Goal: Transaction & Acquisition: Purchase product/service

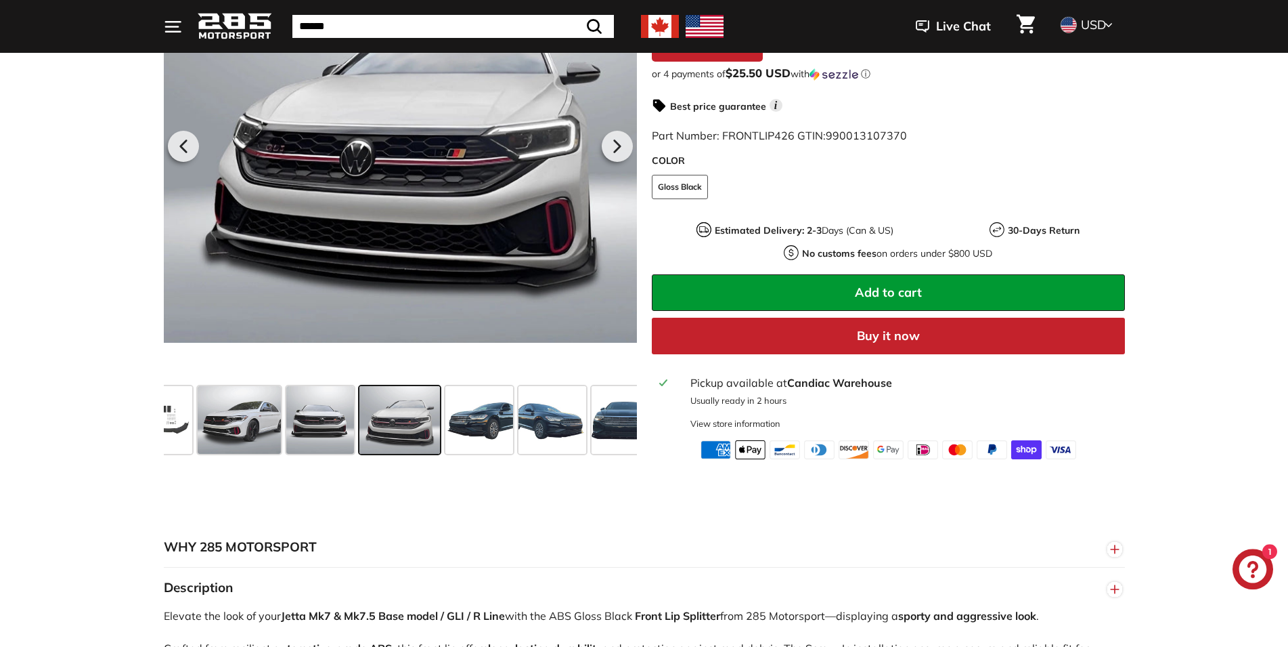
scroll to position [276, 0]
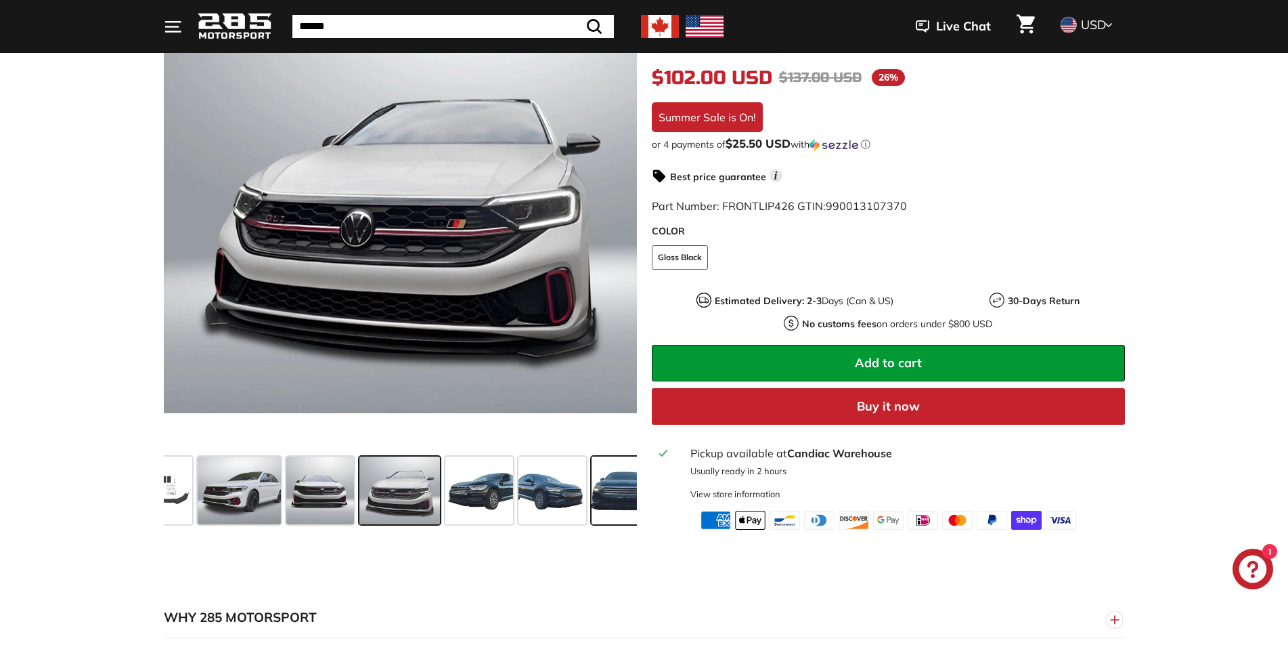
click at [617, 490] on span at bounding box center [626, 490] width 68 height 68
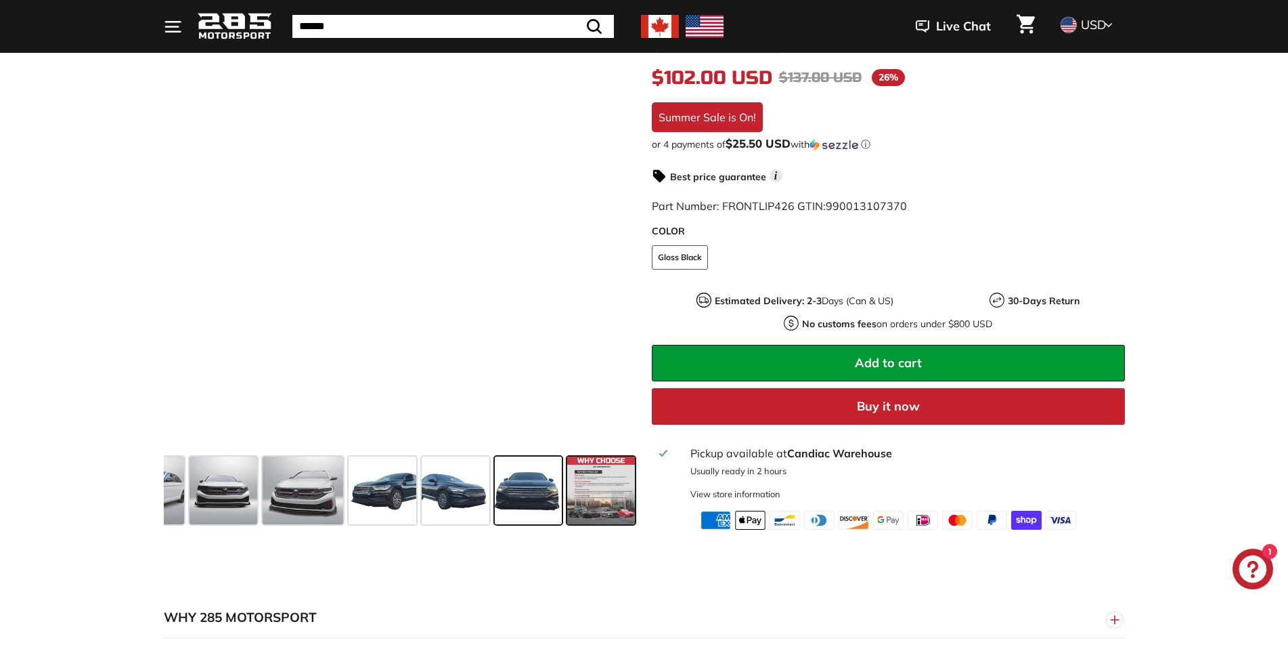
scroll to position [0, 318]
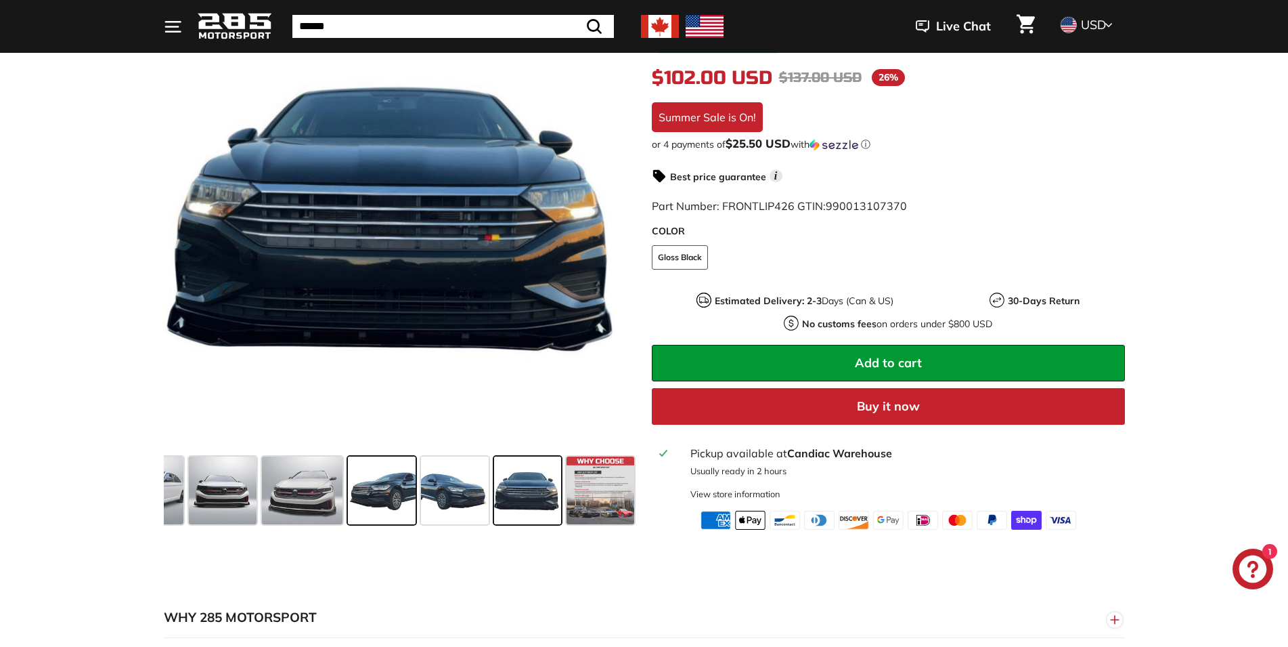
click at [383, 500] on span at bounding box center [382, 490] width 68 height 68
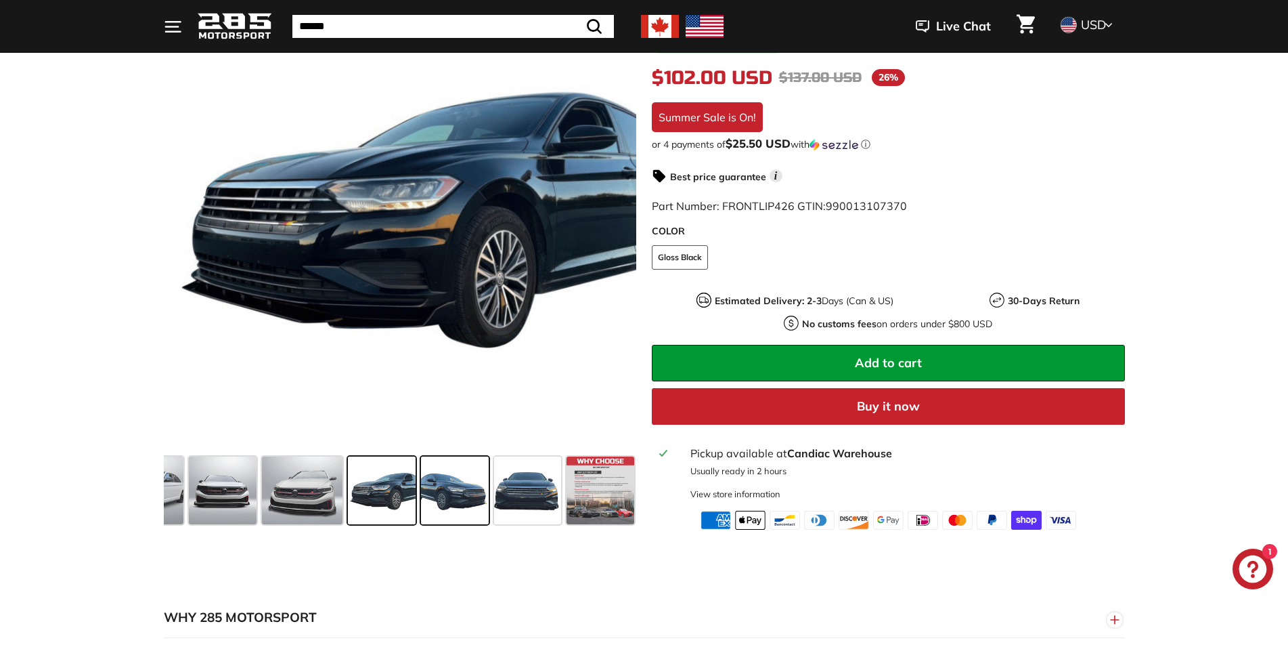
click at [443, 492] on span at bounding box center [455, 490] width 68 height 68
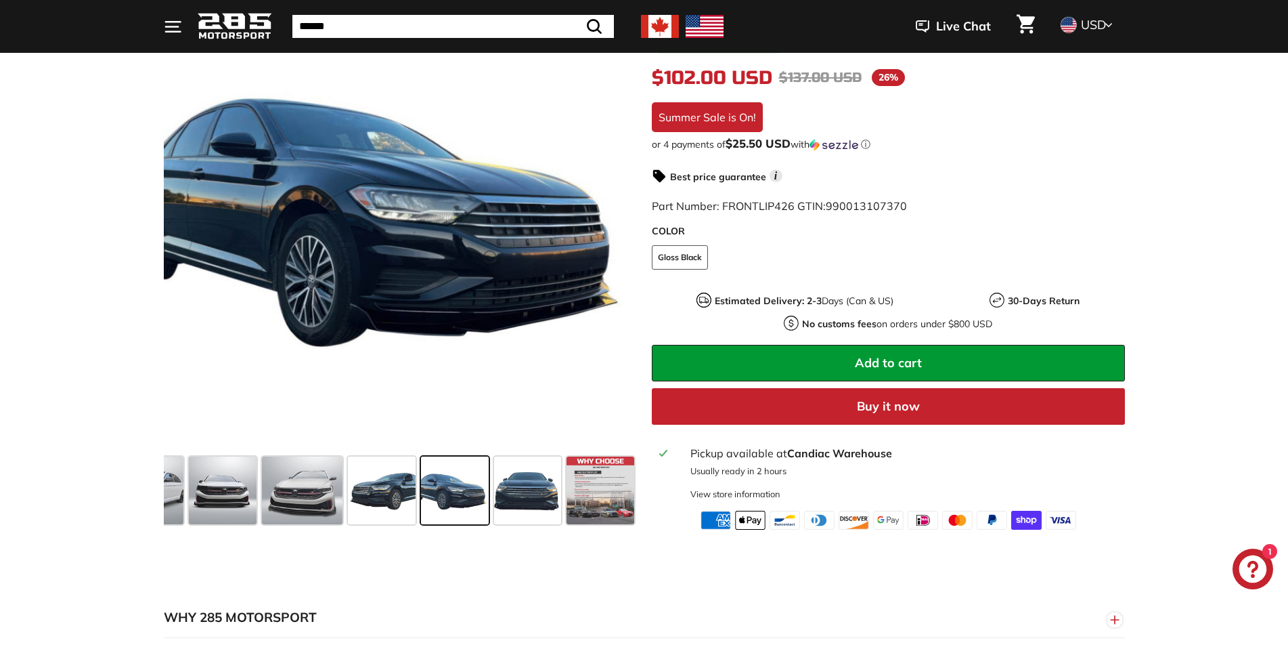
scroll to position [345, 0]
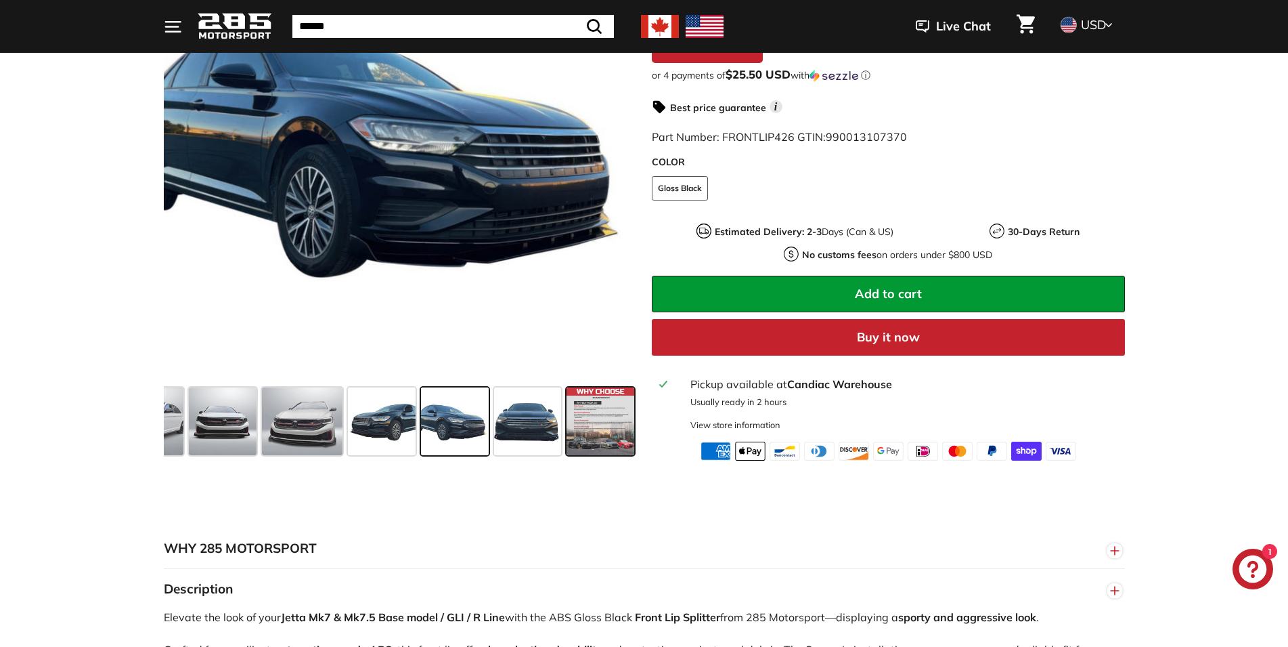
click at [596, 439] on span at bounding box center [601, 421] width 68 height 68
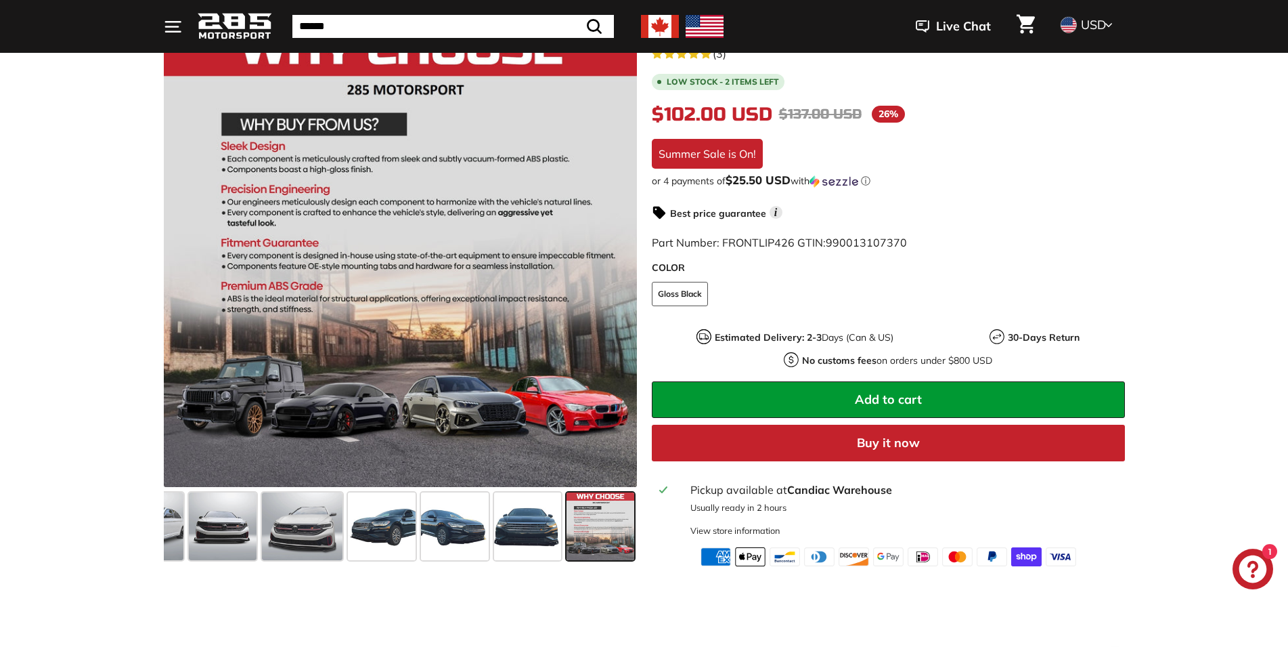
scroll to position [207, 0]
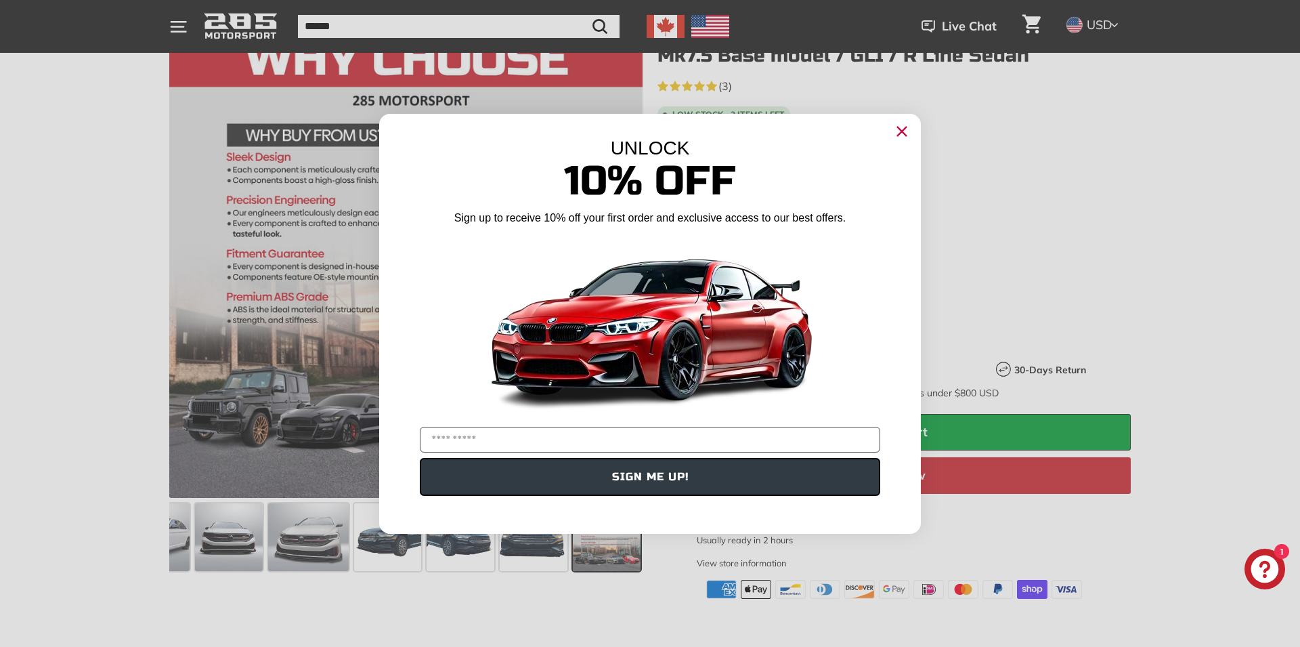
click at [900, 132] on circle "Close dialog" at bounding box center [902, 131] width 20 height 20
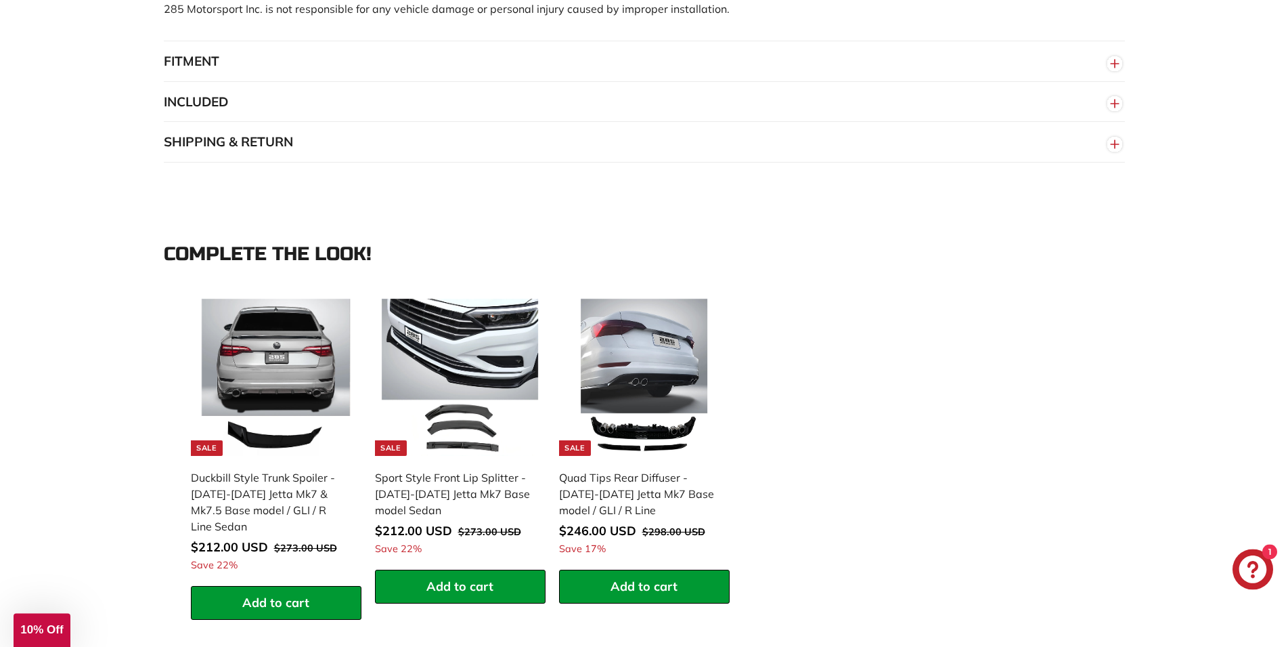
scroll to position [1105, 0]
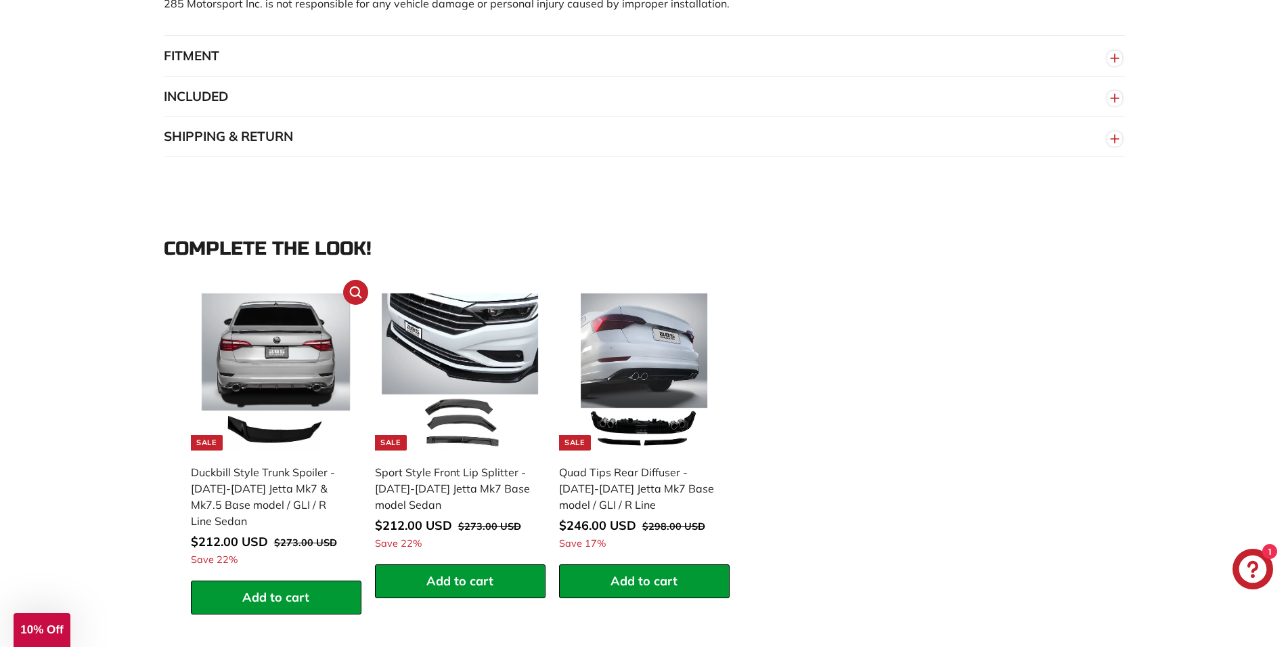
click at [257, 375] on img at bounding box center [276, 371] width 157 height 157
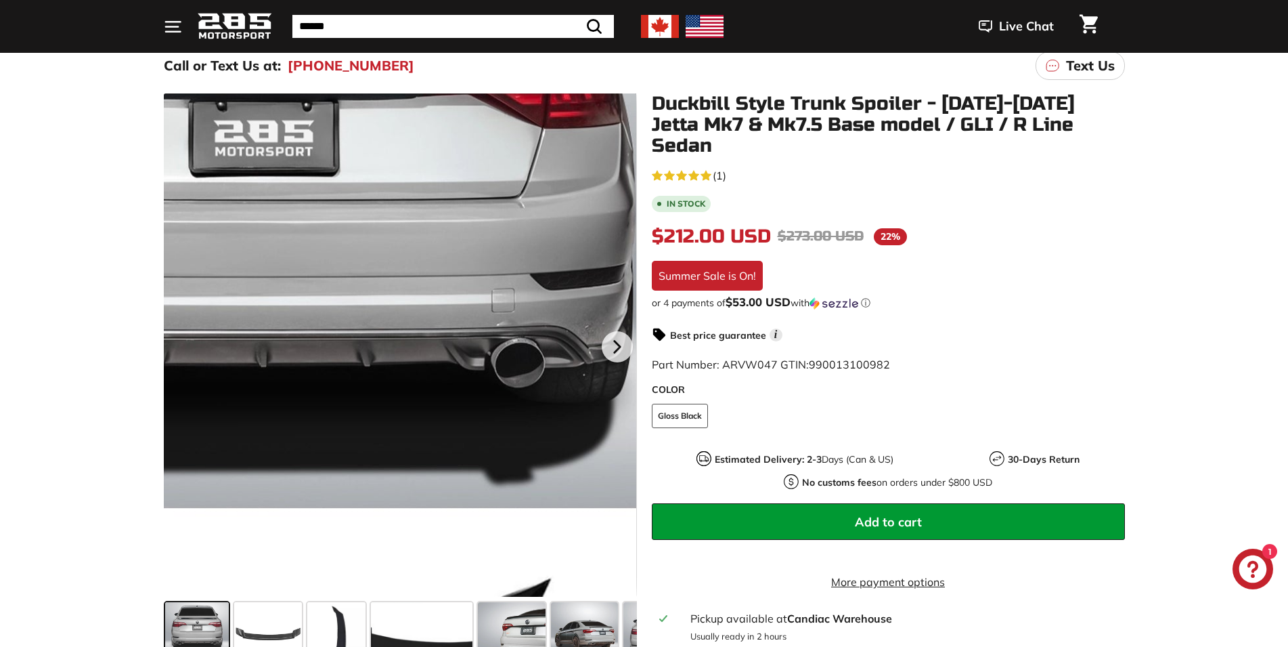
scroll to position [138, 0]
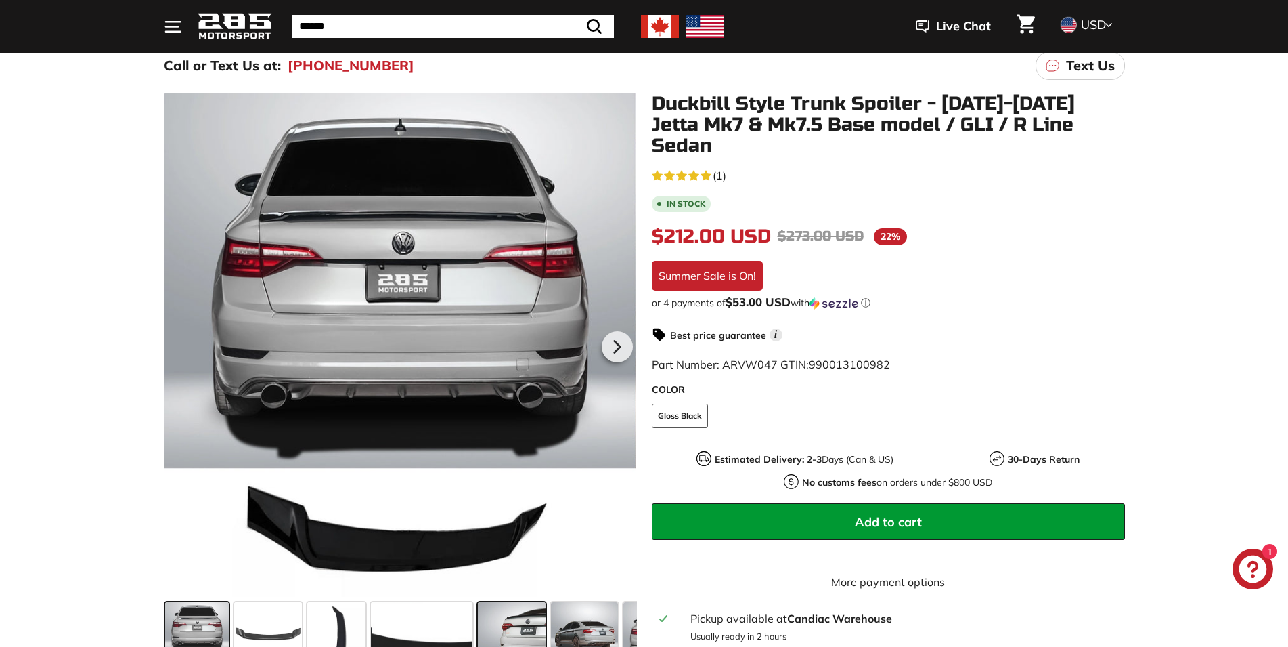
click at [515, 626] on span at bounding box center [512, 636] width 68 height 68
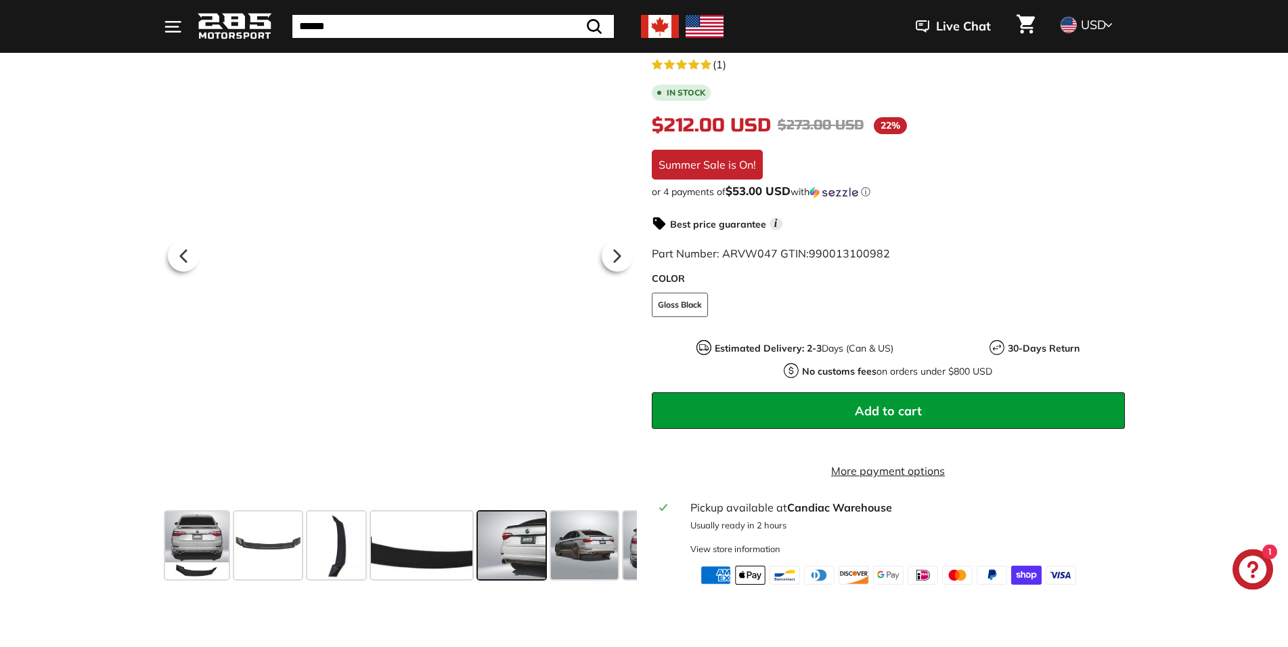
scroll to position [276, 0]
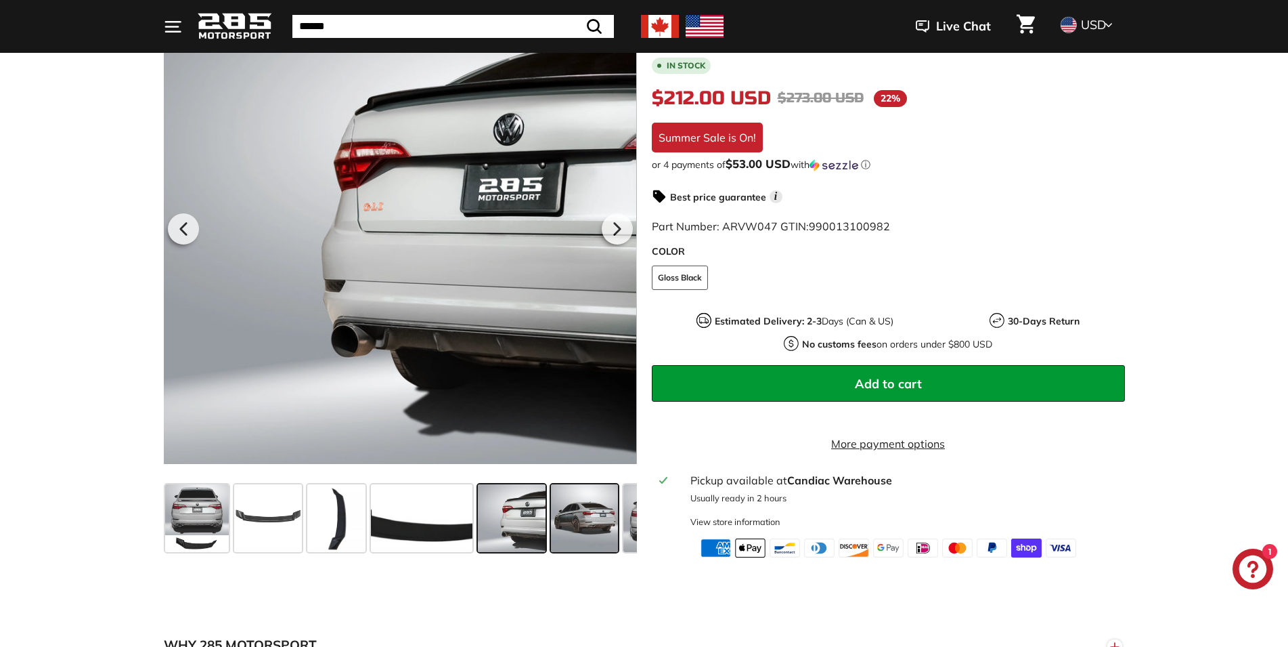
click at [590, 517] on span at bounding box center [585, 518] width 68 height 68
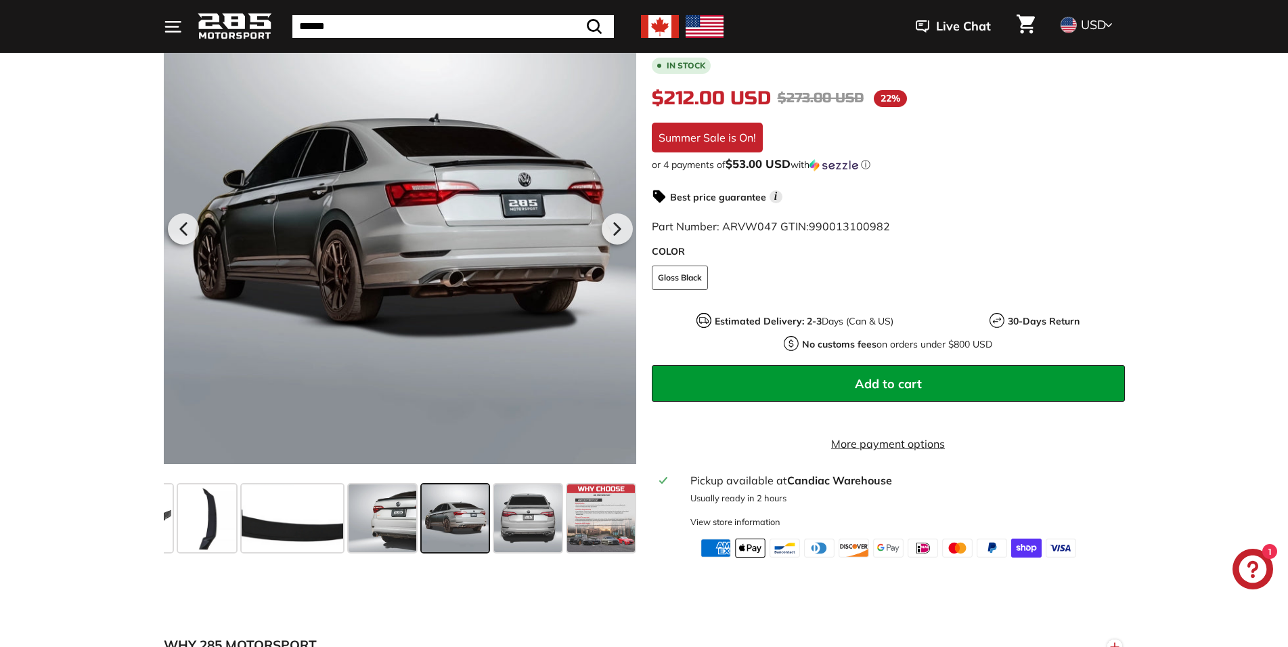
scroll to position [0, 130]
click at [608, 512] on span at bounding box center [601, 518] width 68 height 68
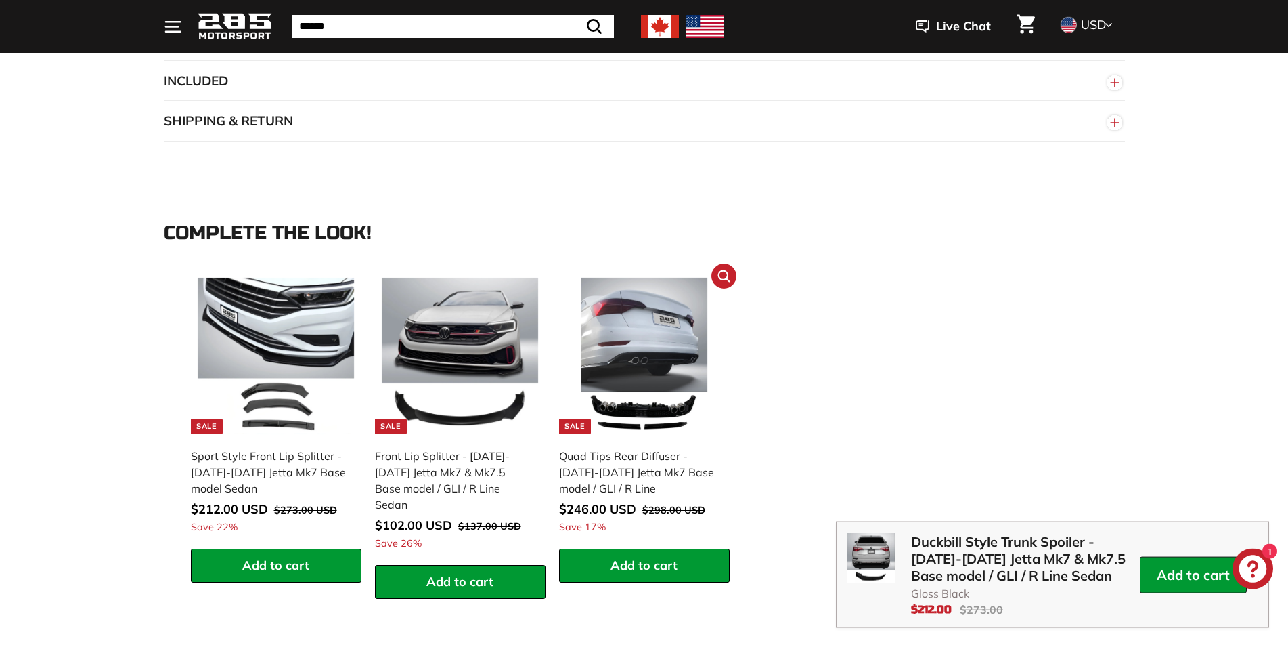
scroll to position [1174, 0]
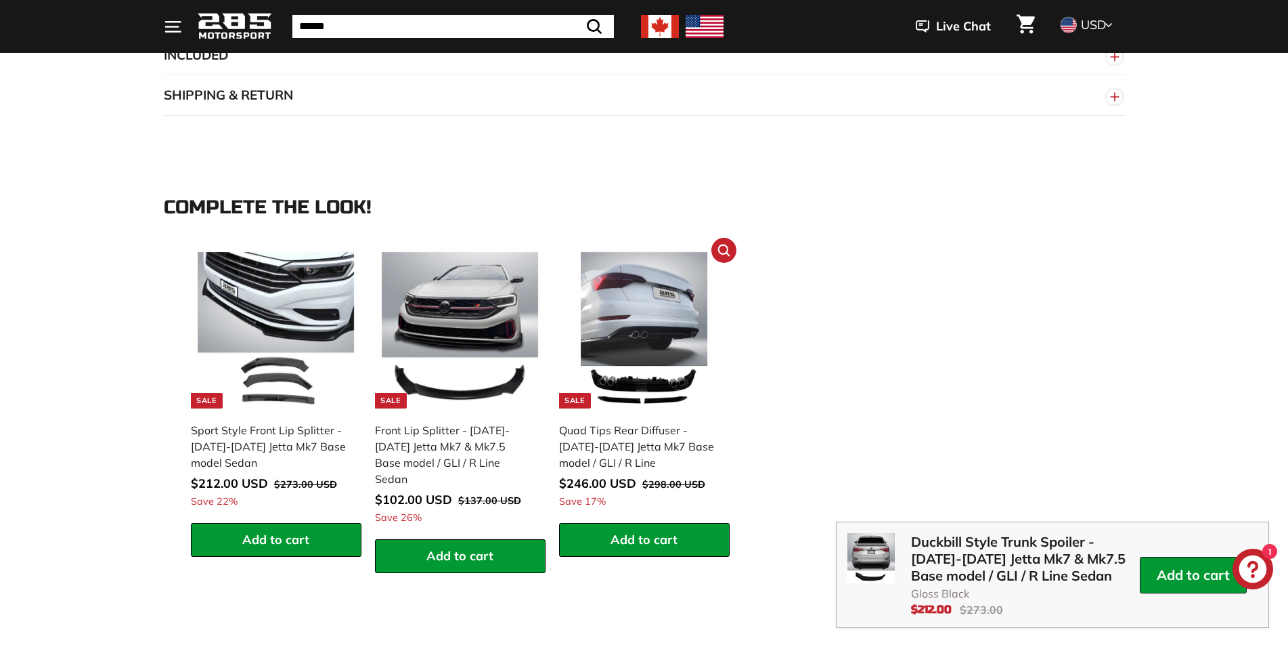
click at [661, 317] on img at bounding box center [644, 330] width 157 height 157
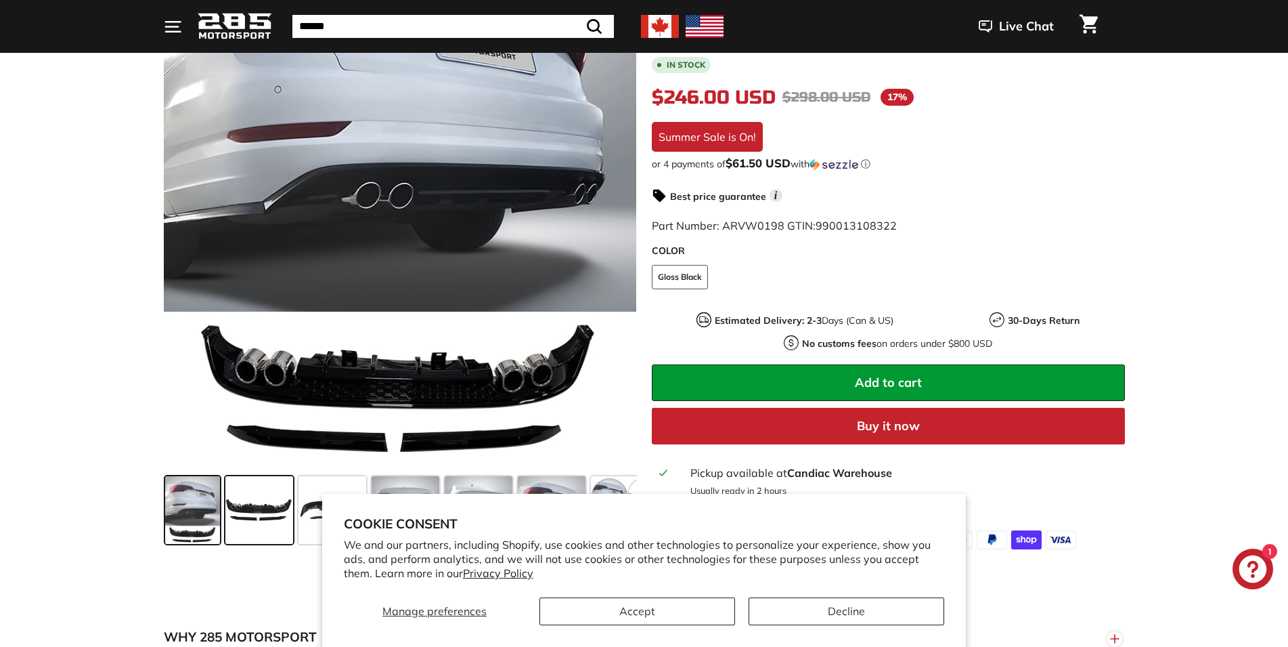
scroll to position [345, 0]
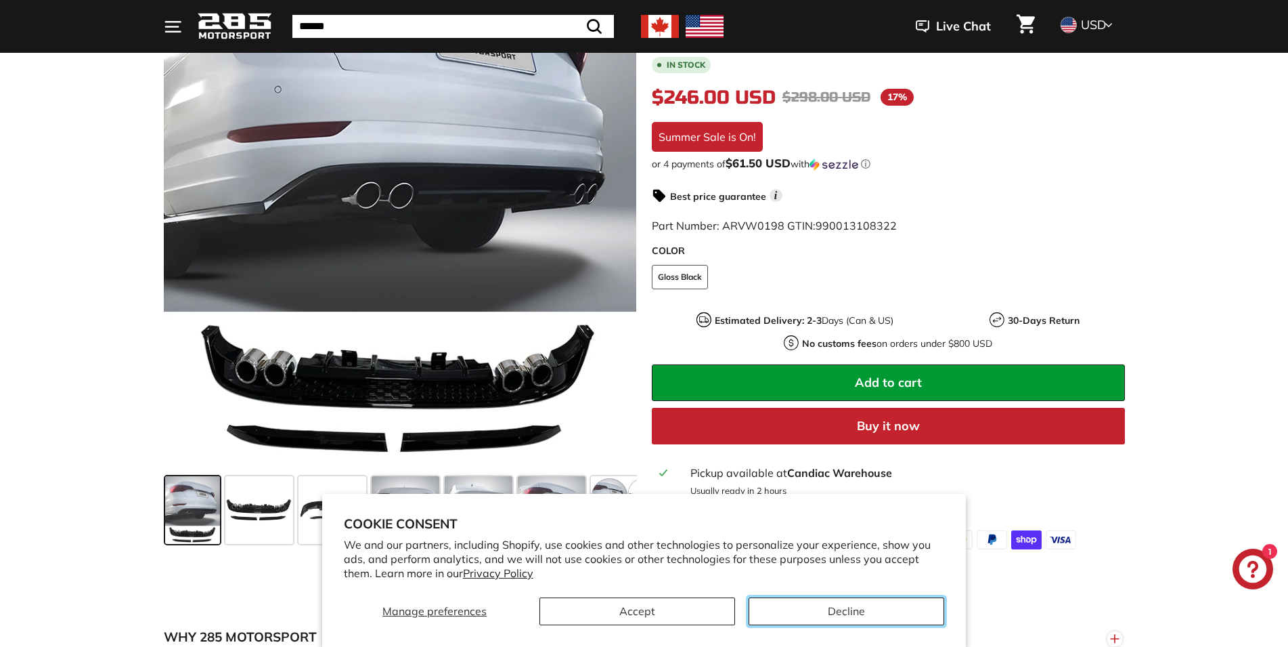
click at [821, 611] on button "Decline" at bounding box center [847, 611] width 196 height 28
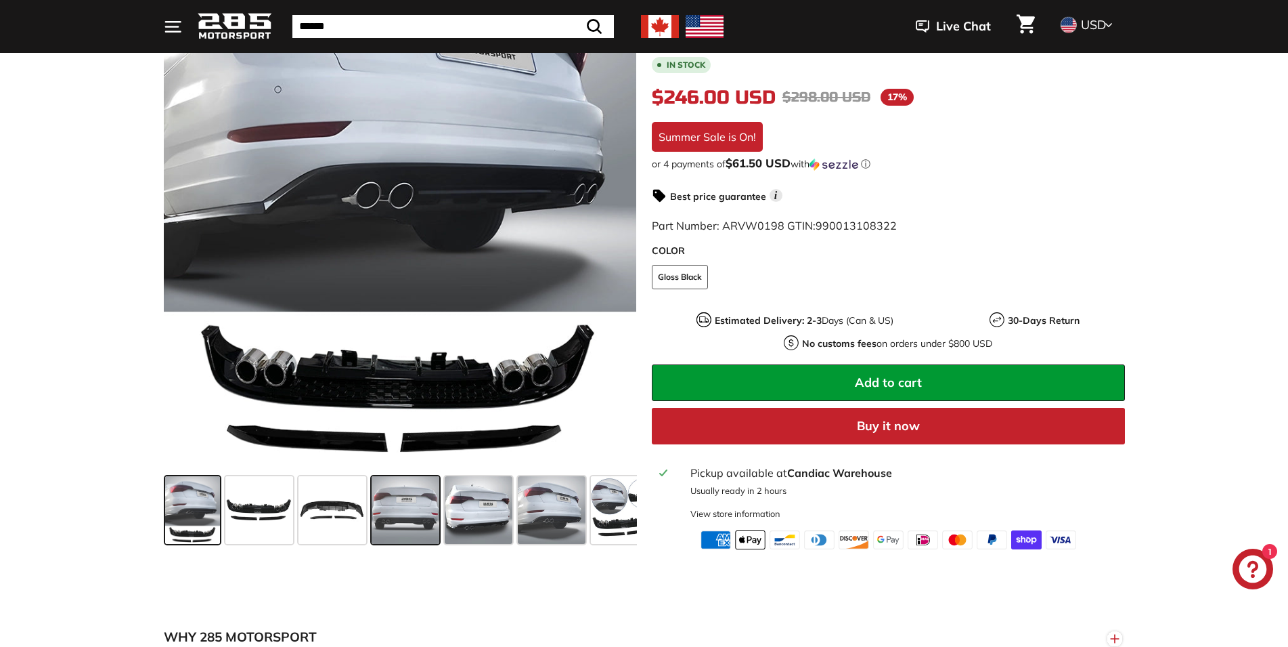
drag, startPoint x: 391, startPoint y: 521, endPoint x: 414, endPoint y: 521, distance: 23.0
click at [401, 520] on span at bounding box center [406, 510] width 68 height 68
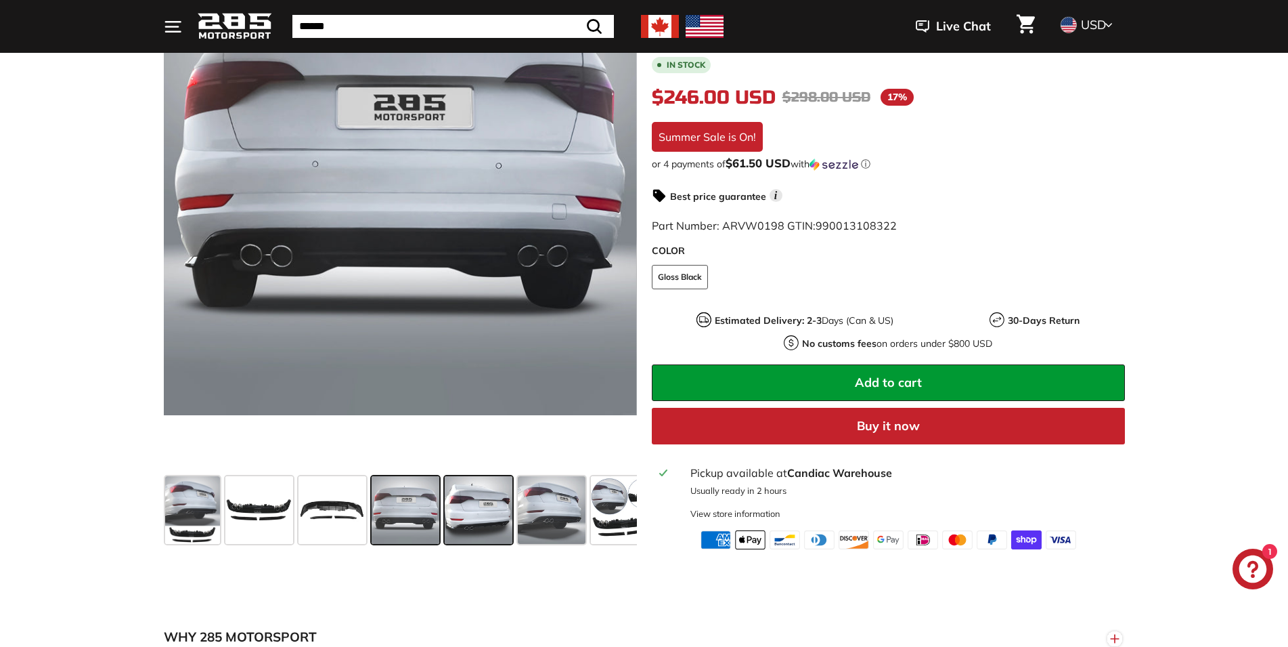
click at [487, 515] on span at bounding box center [479, 510] width 68 height 68
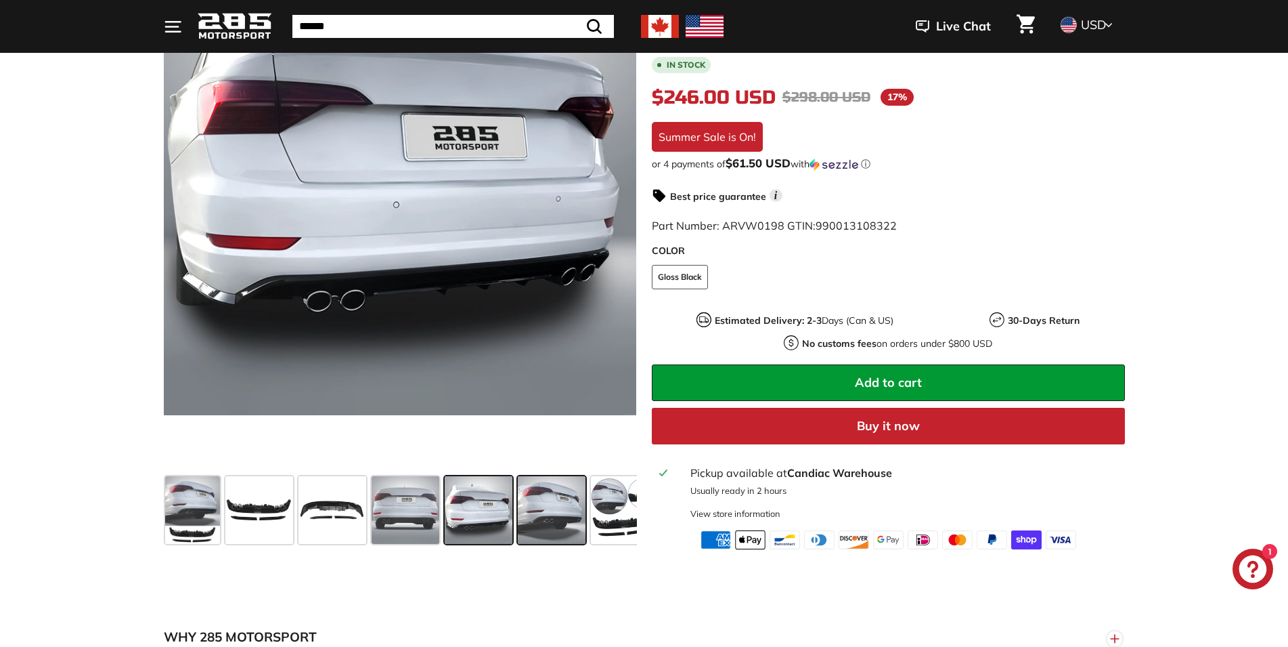
drag, startPoint x: 538, startPoint y: 502, endPoint x: 520, endPoint y: 523, distance: 27.9
click at [540, 504] on span at bounding box center [552, 510] width 68 height 68
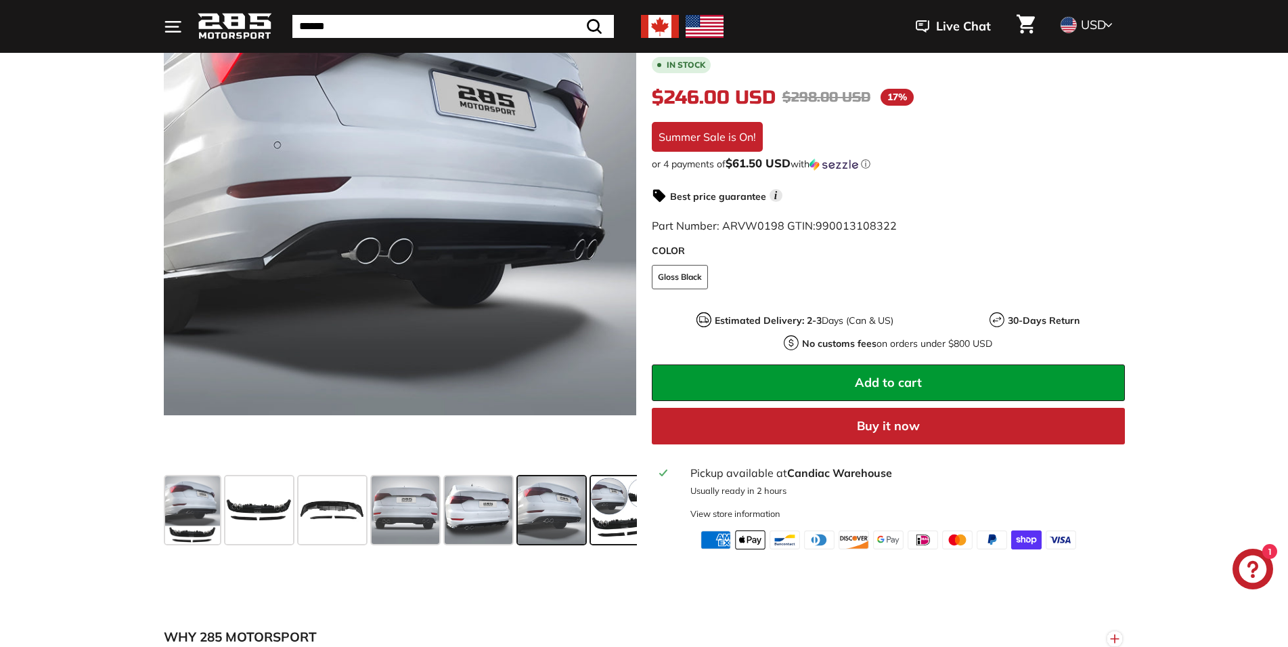
drag, startPoint x: 609, startPoint y: 496, endPoint x: 601, endPoint y: 502, distance: 10.7
click at [605, 500] on span at bounding box center [625, 510] width 68 height 68
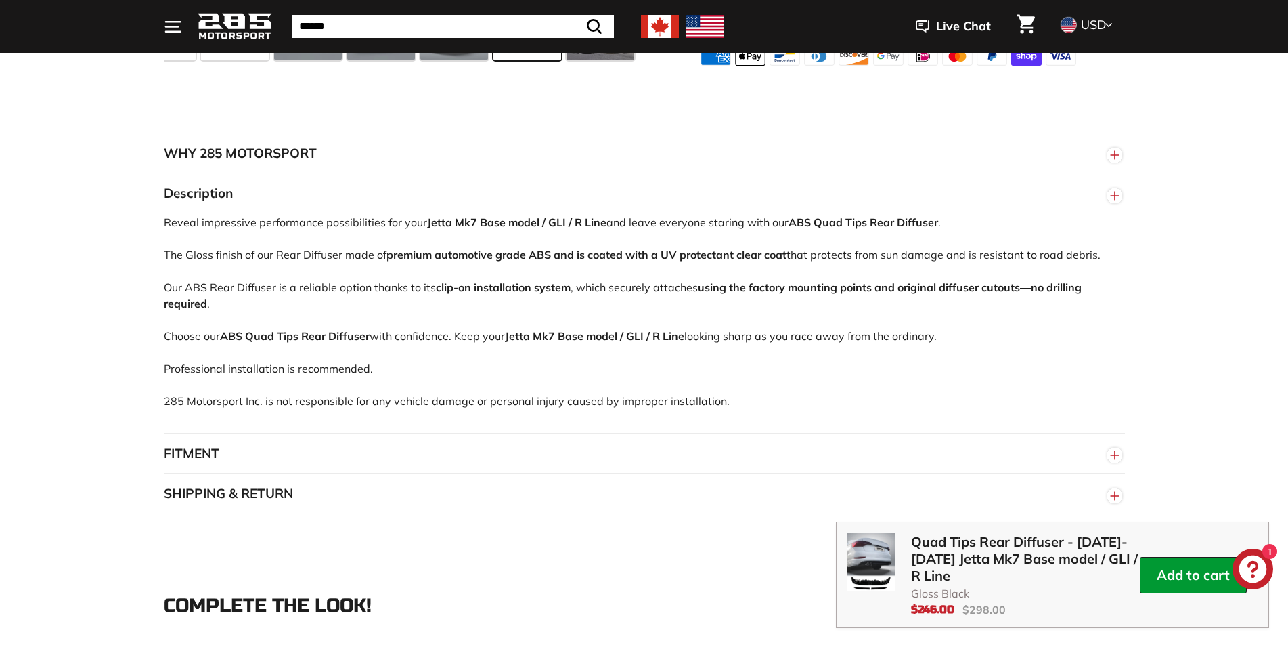
scroll to position [1243, 0]
